Goal: Information Seeking & Learning: Learn about a topic

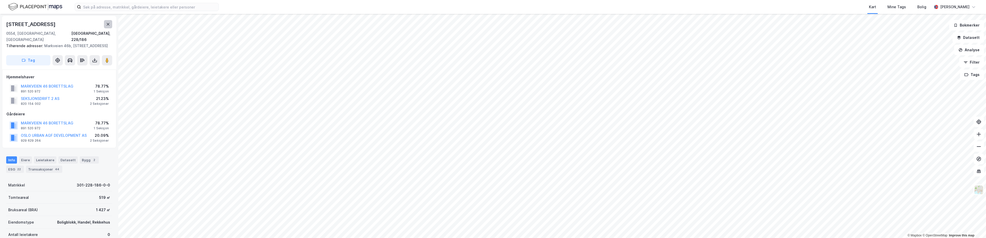
click at [105, 23] on button at bounding box center [108, 24] width 8 height 8
